Goal: Answer question/provide support: Share knowledge or assist other users

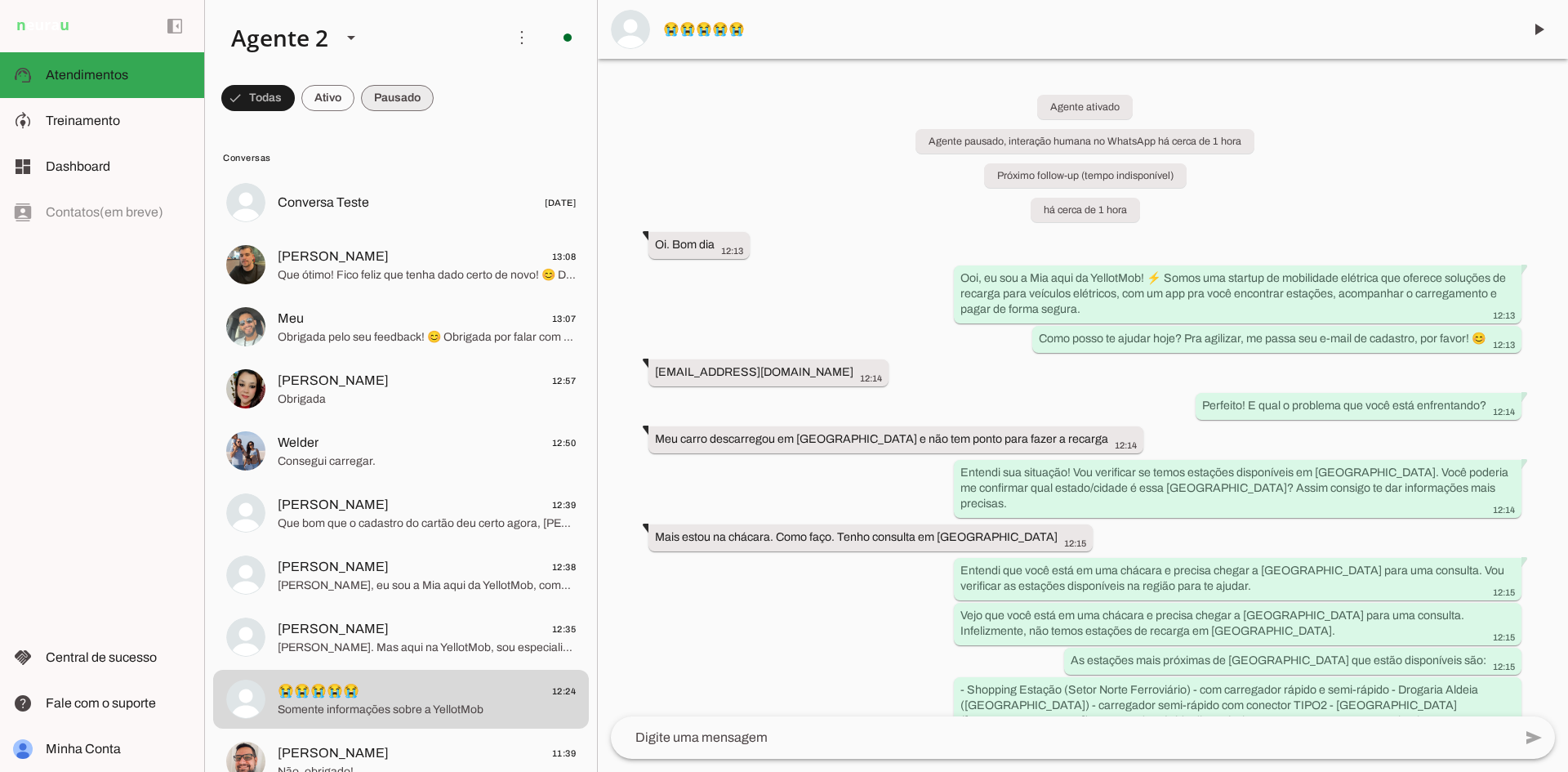
click at [295, 105] on span at bounding box center [258, 98] width 73 height 39
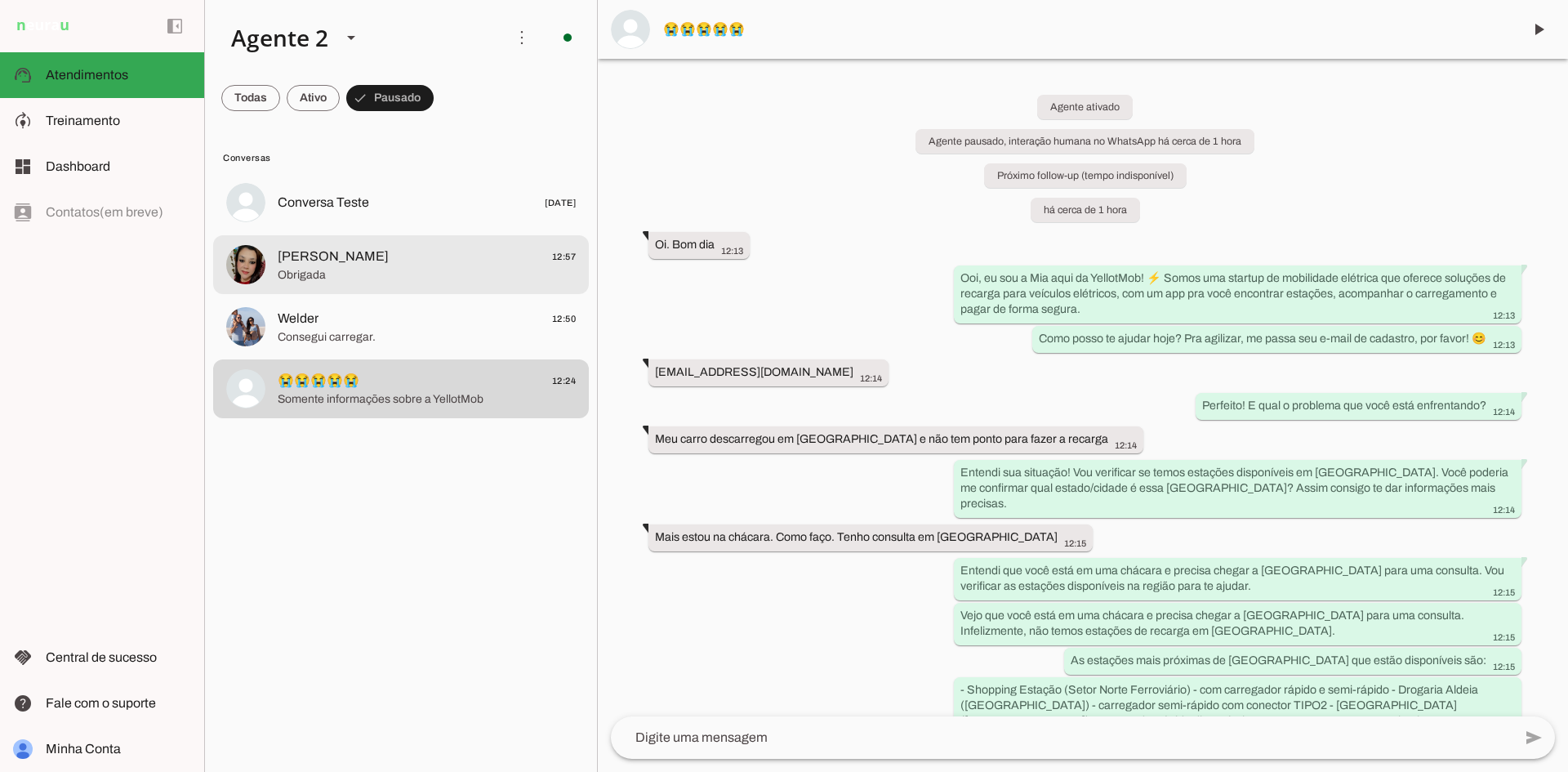
click at [408, 276] on span "Obrigada" at bounding box center [426, 275] width 298 height 16
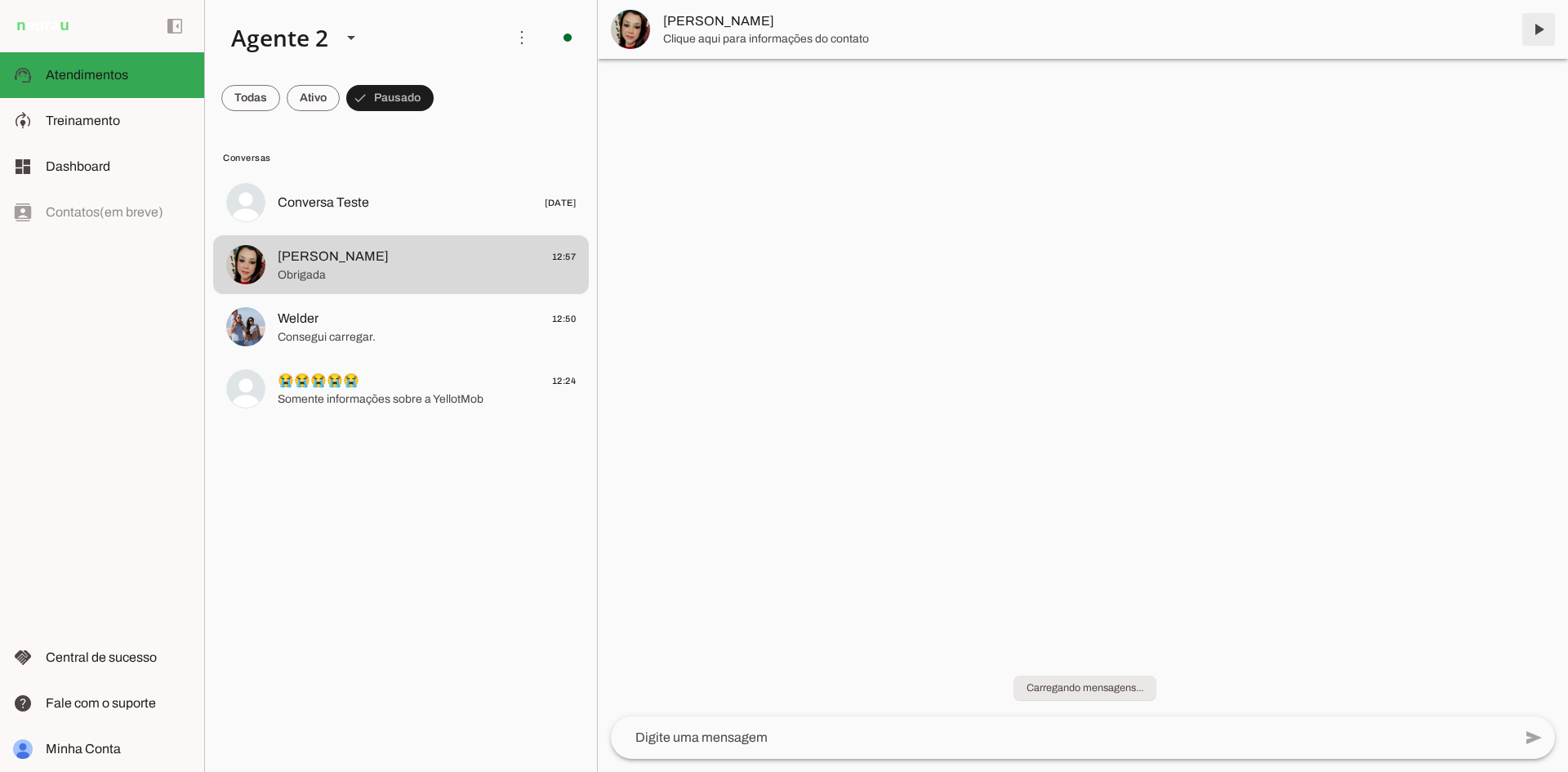
click at [1531, 29] on span at bounding box center [1539, 29] width 40 height 39
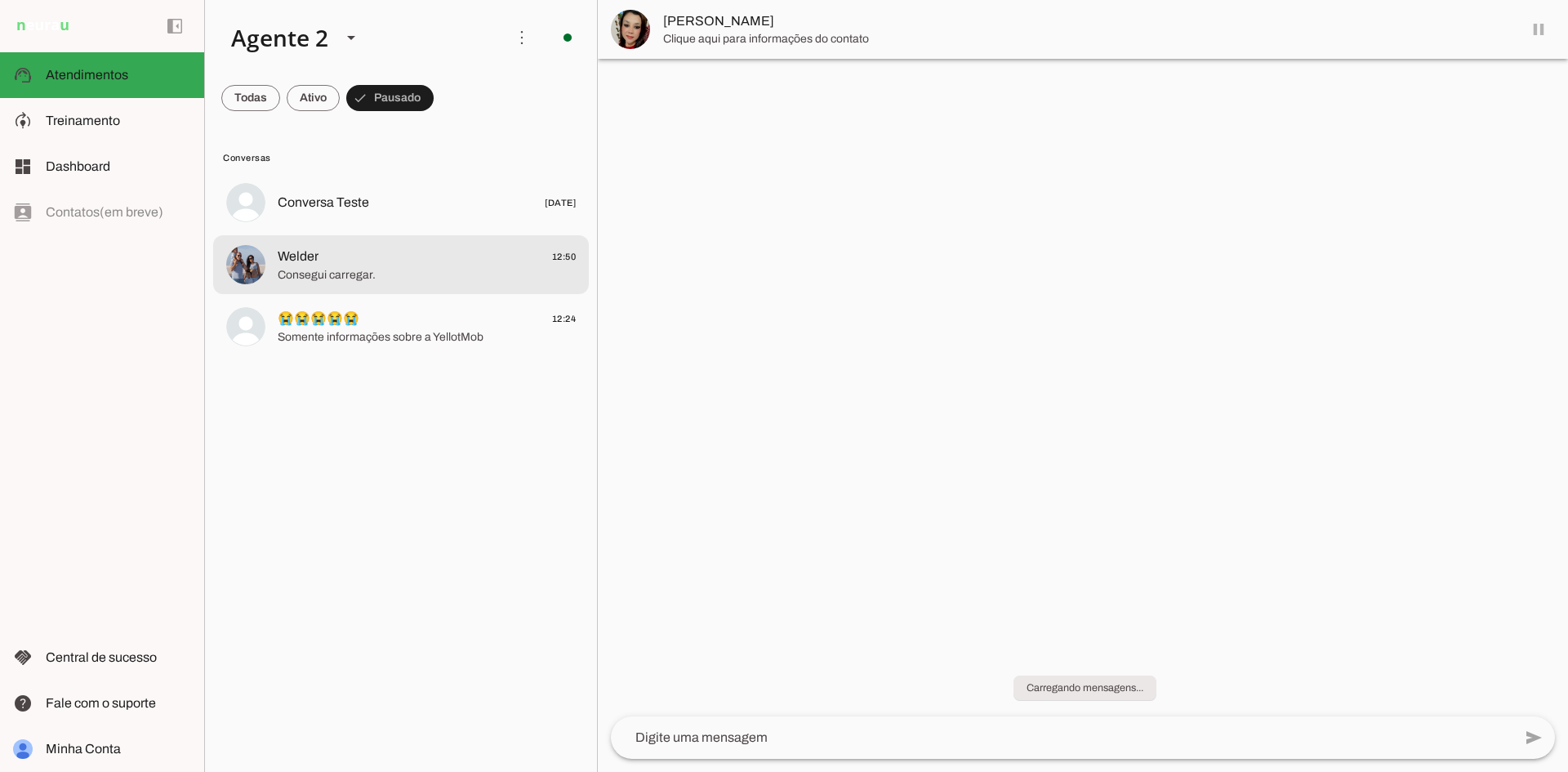
click at [388, 280] on span "Consegui carregar." at bounding box center [426, 275] width 298 height 16
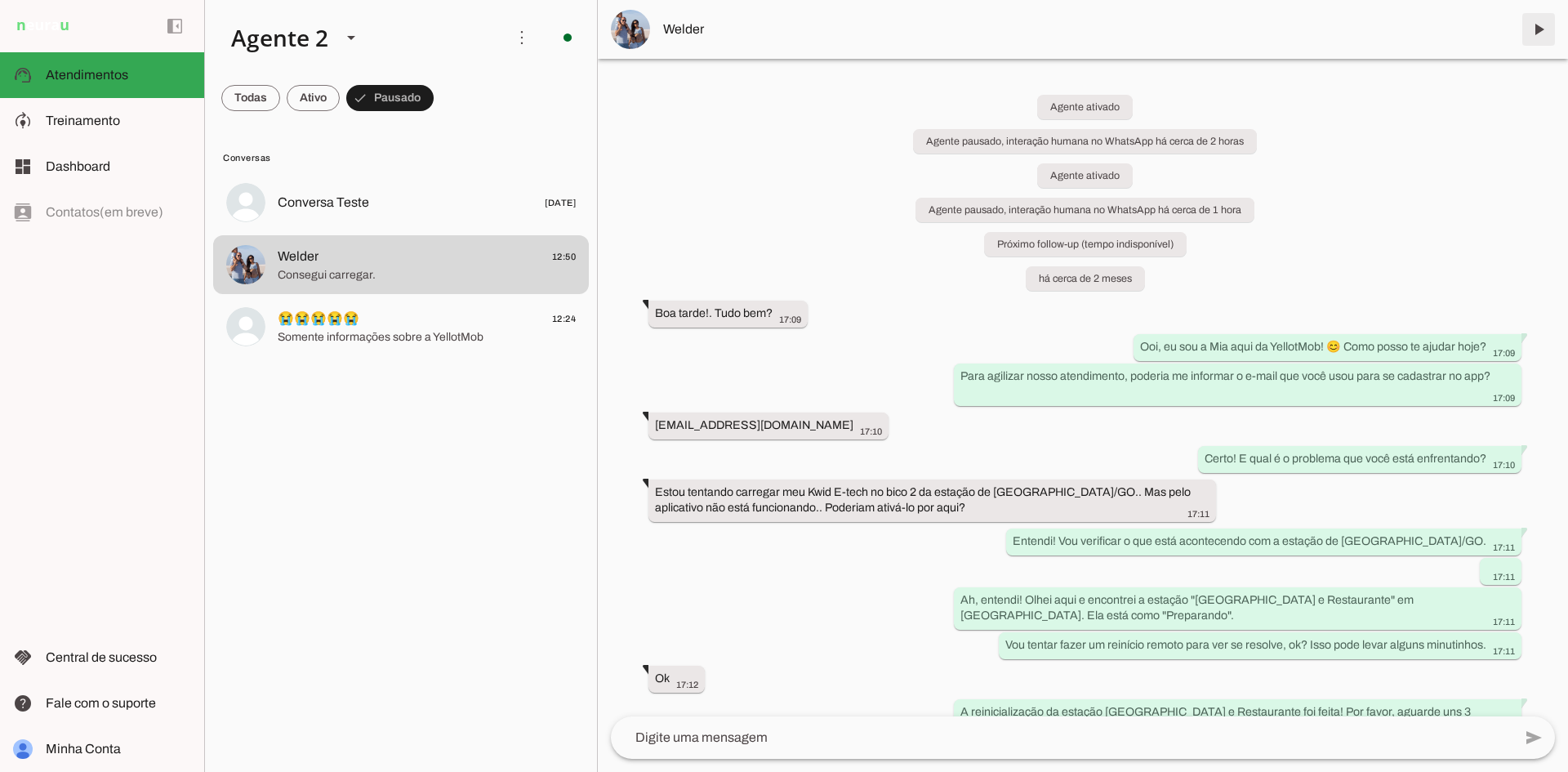
click at [1543, 25] on span at bounding box center [1539, 29] width 40 height 39
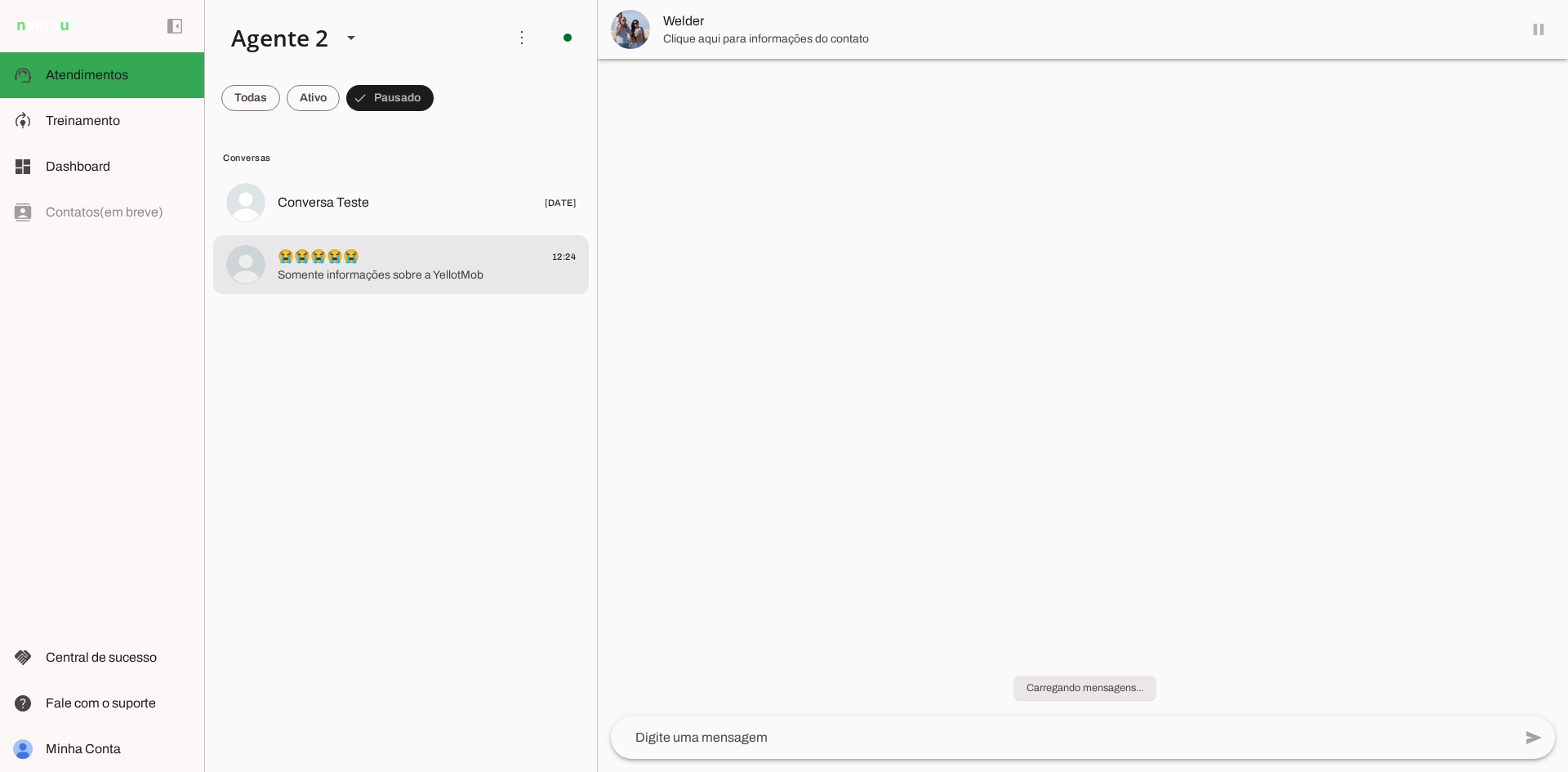
click at [386, 270] on span "Somente informações sobre a YellotMob" at bounding box center [426, 275] width 298 height 16
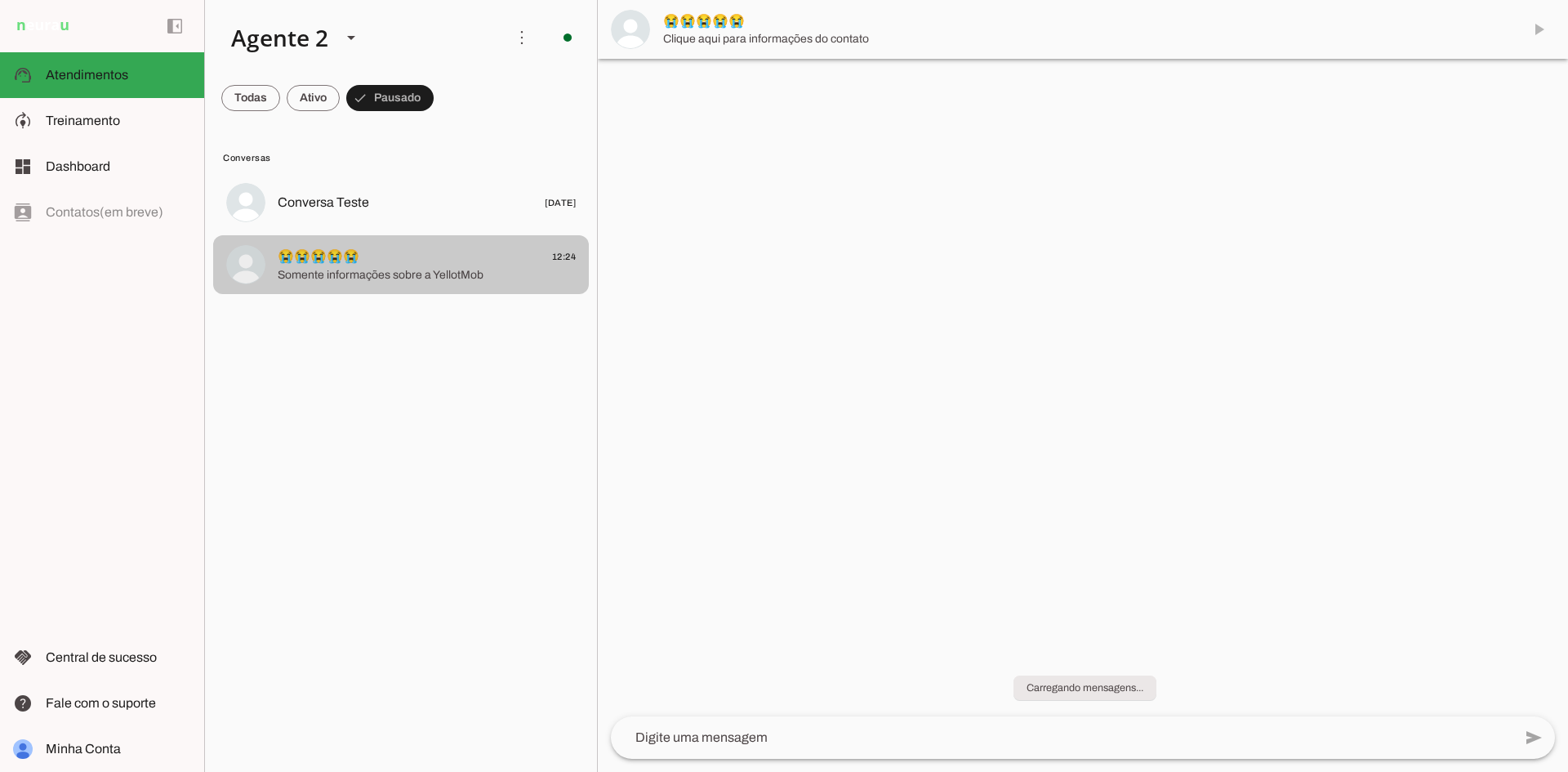
scroll to position [1155, 0]
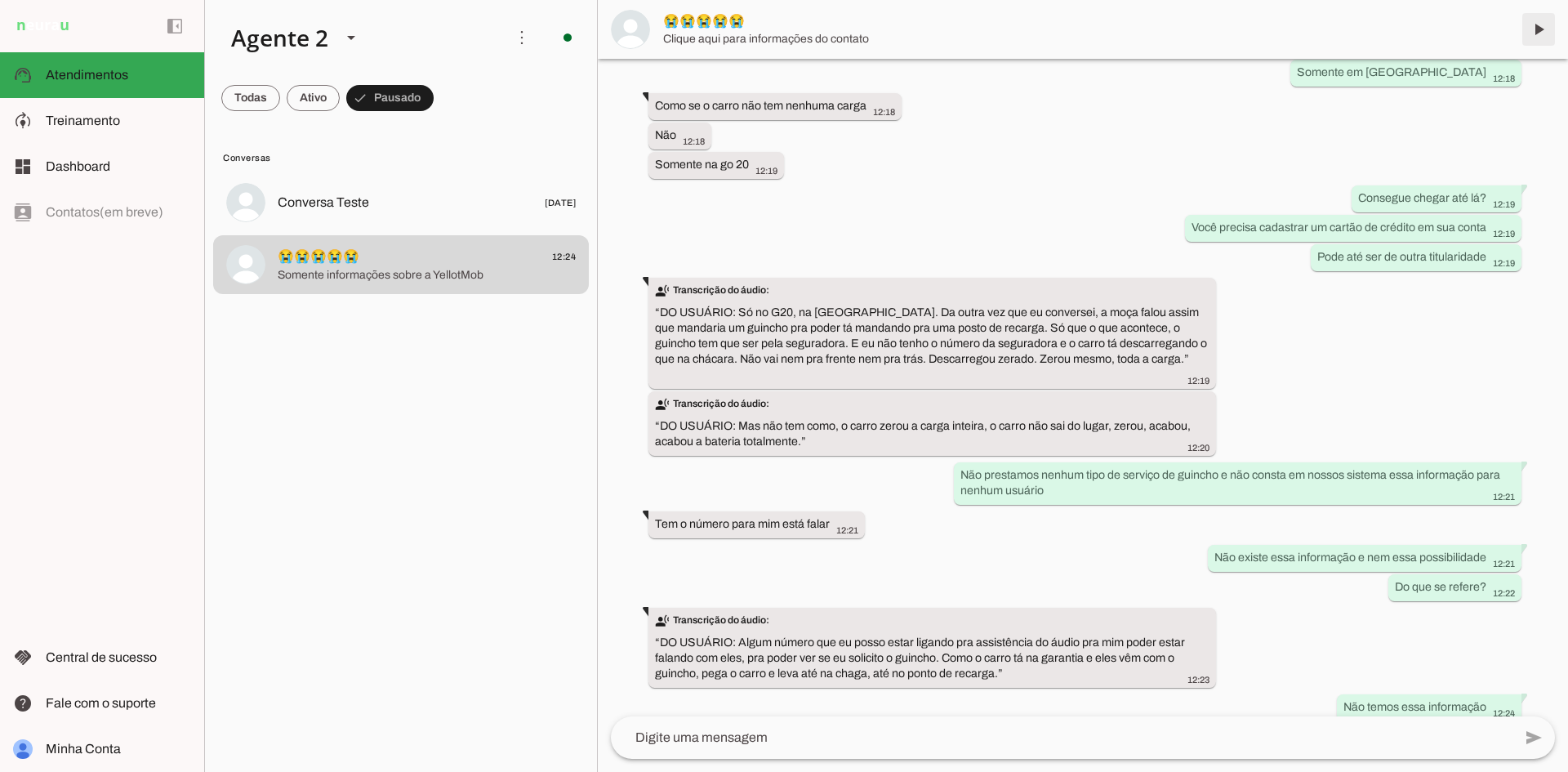
click at [1537, 24] on span at bounding box center [1539, 29] width 40 height 39
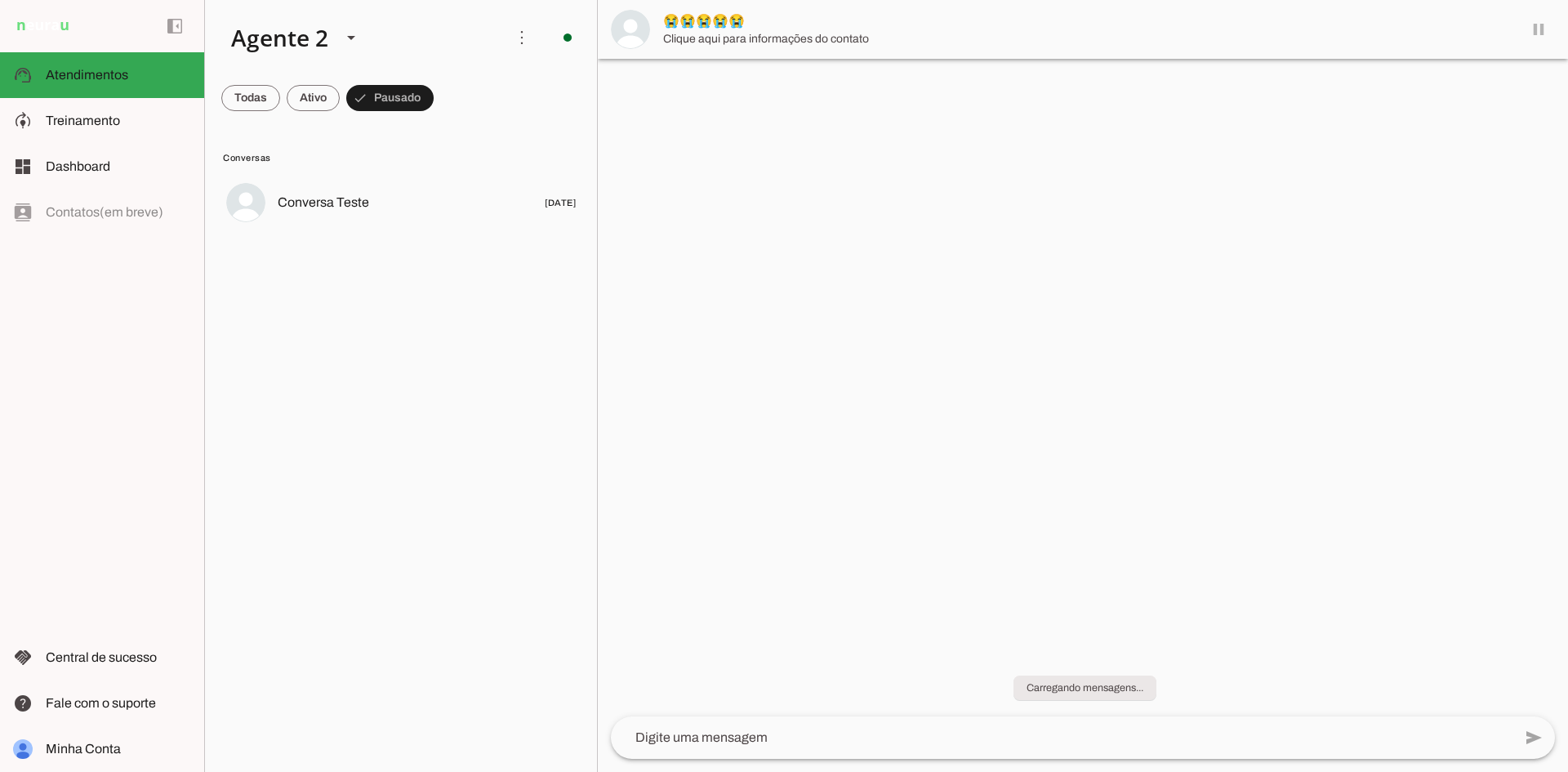
scroll to position [0, 0]
click at [264, 112] on span at bounding box center [250, 98] width 59 height 39
